Goal: Navigation & Orientation: Find specific page/section

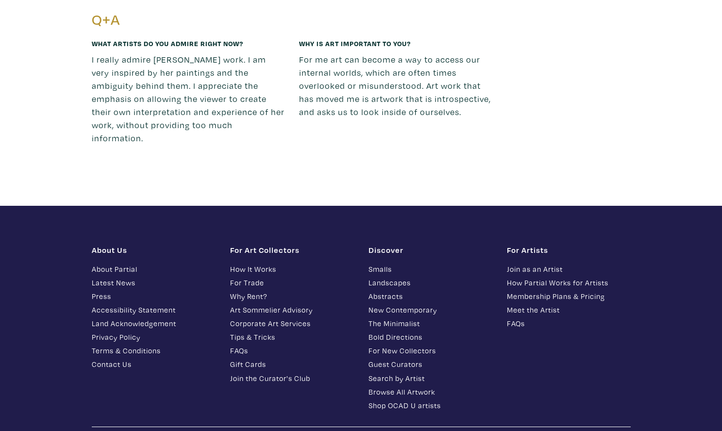
scroll to position [2036, 0]
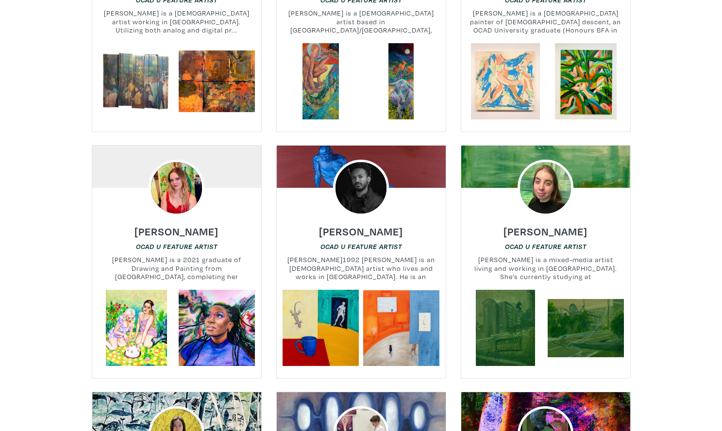
scroll to position [3453, 0]
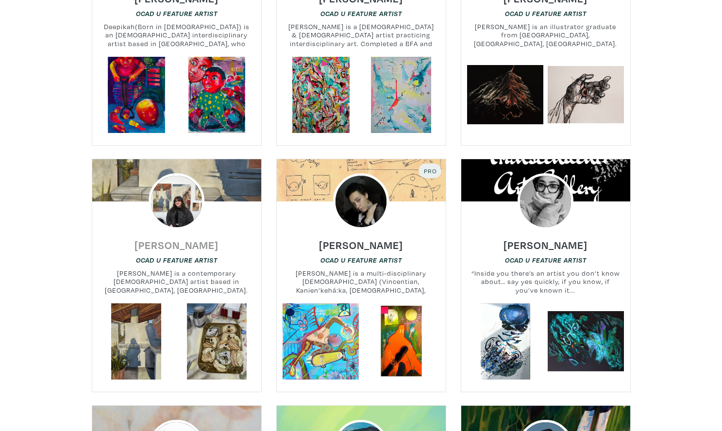
click at [208, 239] on h6 "[PERSON_NAME]" at bounding box center [177, 245] width 84 height 13
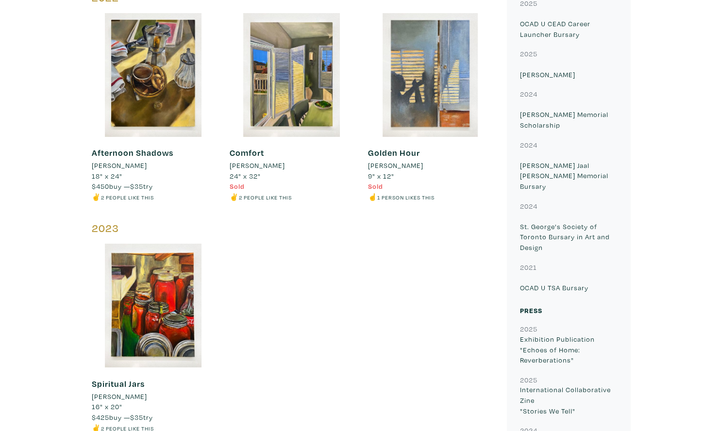
scroll to position [812, 0]
